Goal: Task Accomplishment & Management: Manage account settings

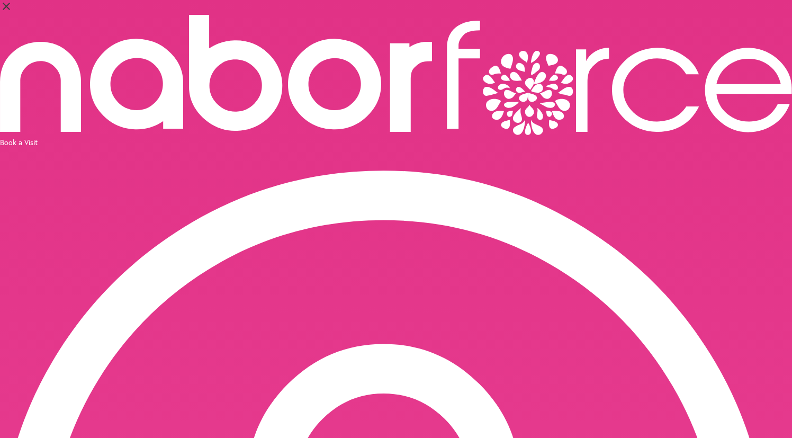
drag, startPoint x: 416, startPoint y: 261, endPoint x: 636, endPoint y: 237, distance: 220.9
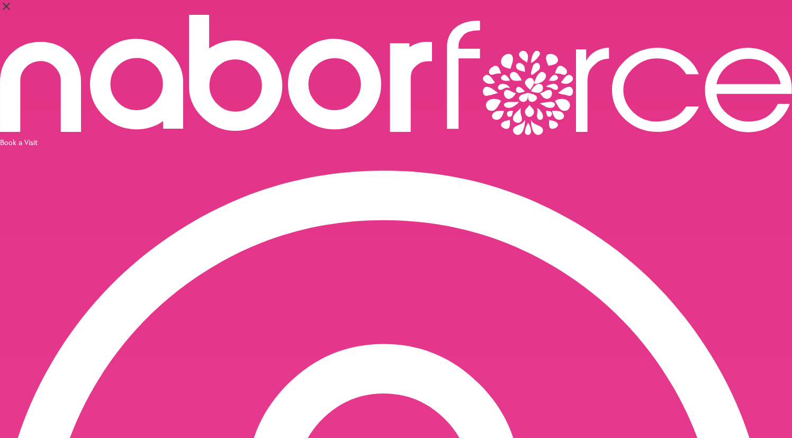
drag, startPoint x: 269, startPoint y: 117, endPoint x: 278, endPoint y: 119, distance: 9.2
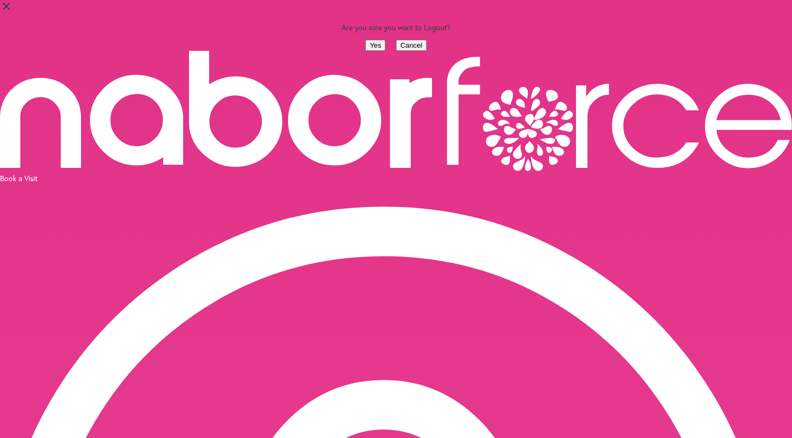
click at [365, 51] on button "Yes" at bounding box center [375, 45] width 20 height 11
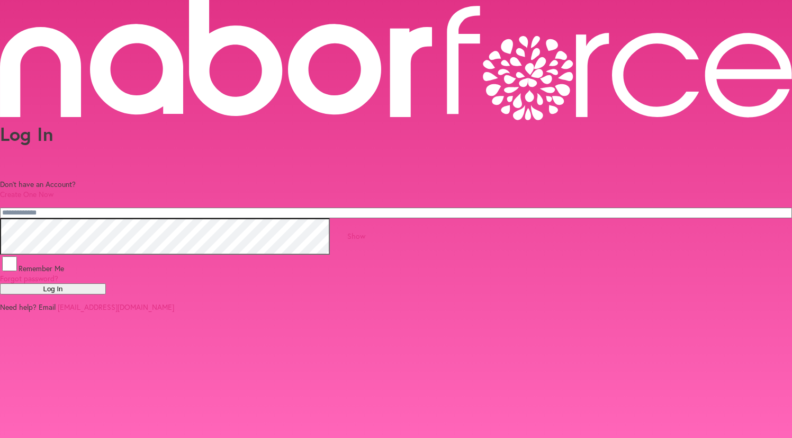
type input "**********"
